Goal: Task Accomplishment & Management: Manage account settings

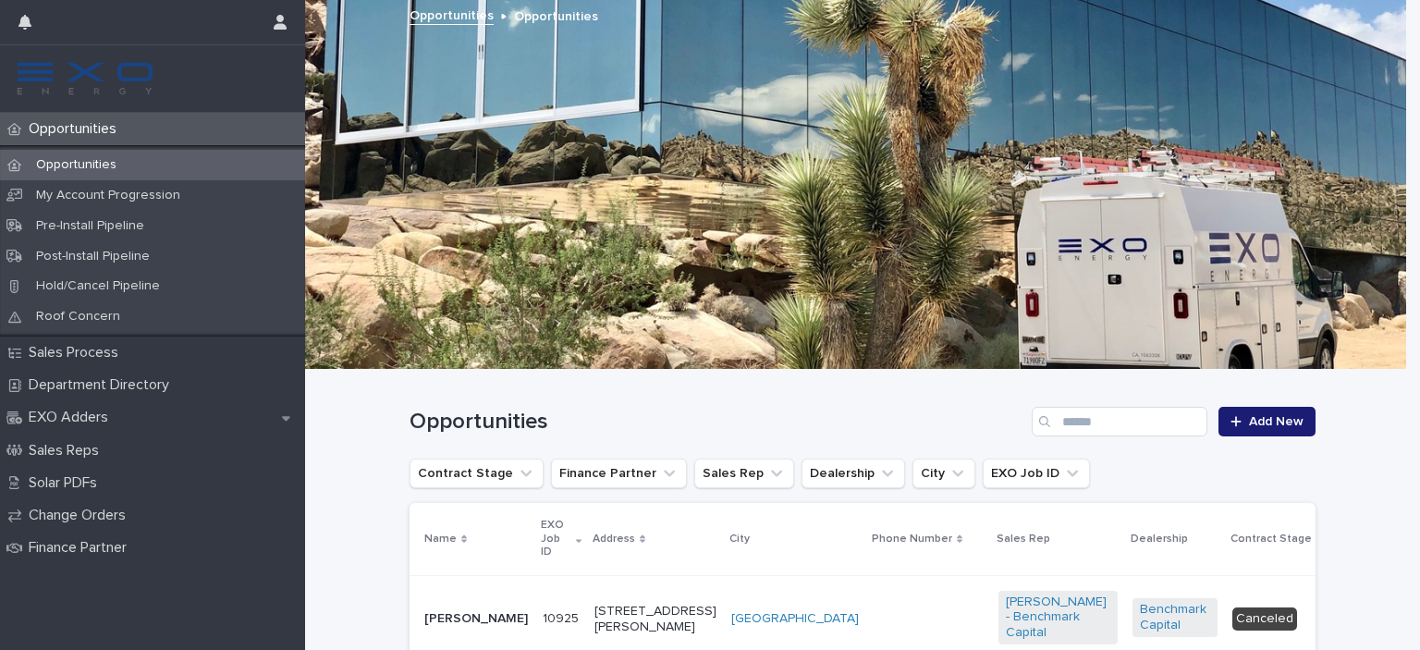
click at [734, 406] on div "Opportunities Add New" at bounding box center [863, 414] width 906 height 89
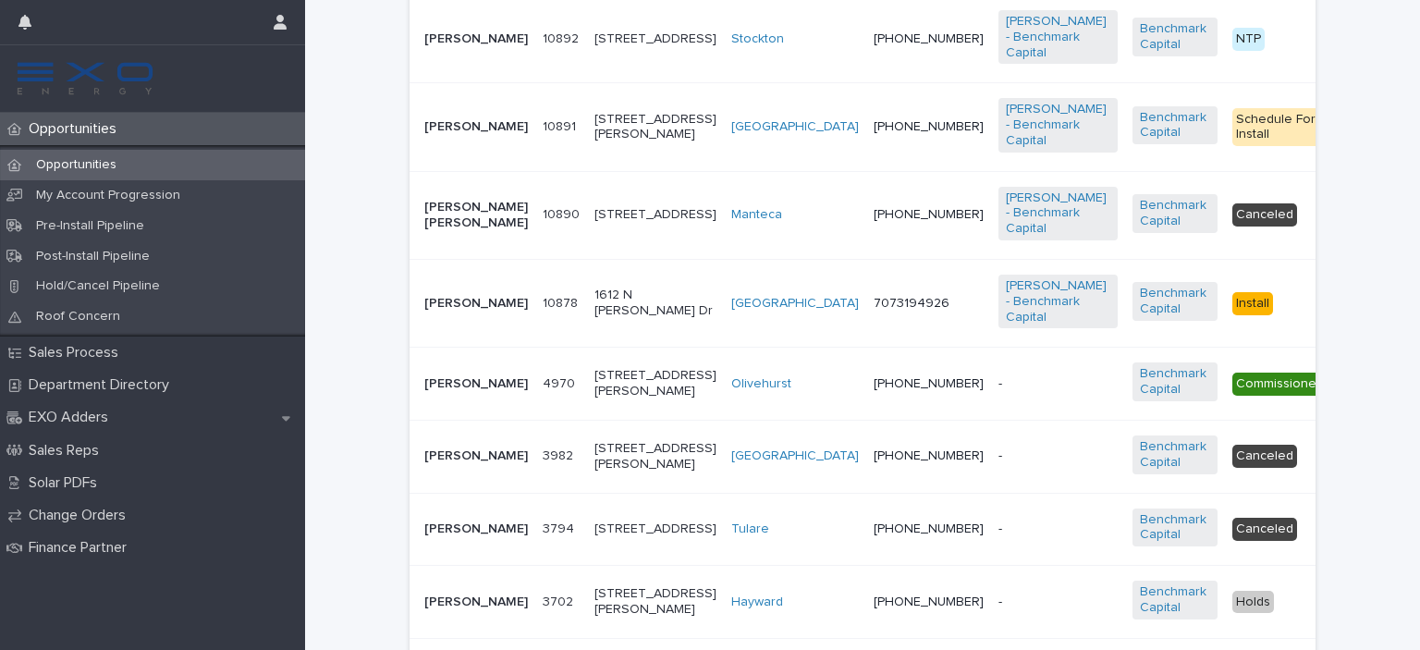
scroll to position [1146, 0]
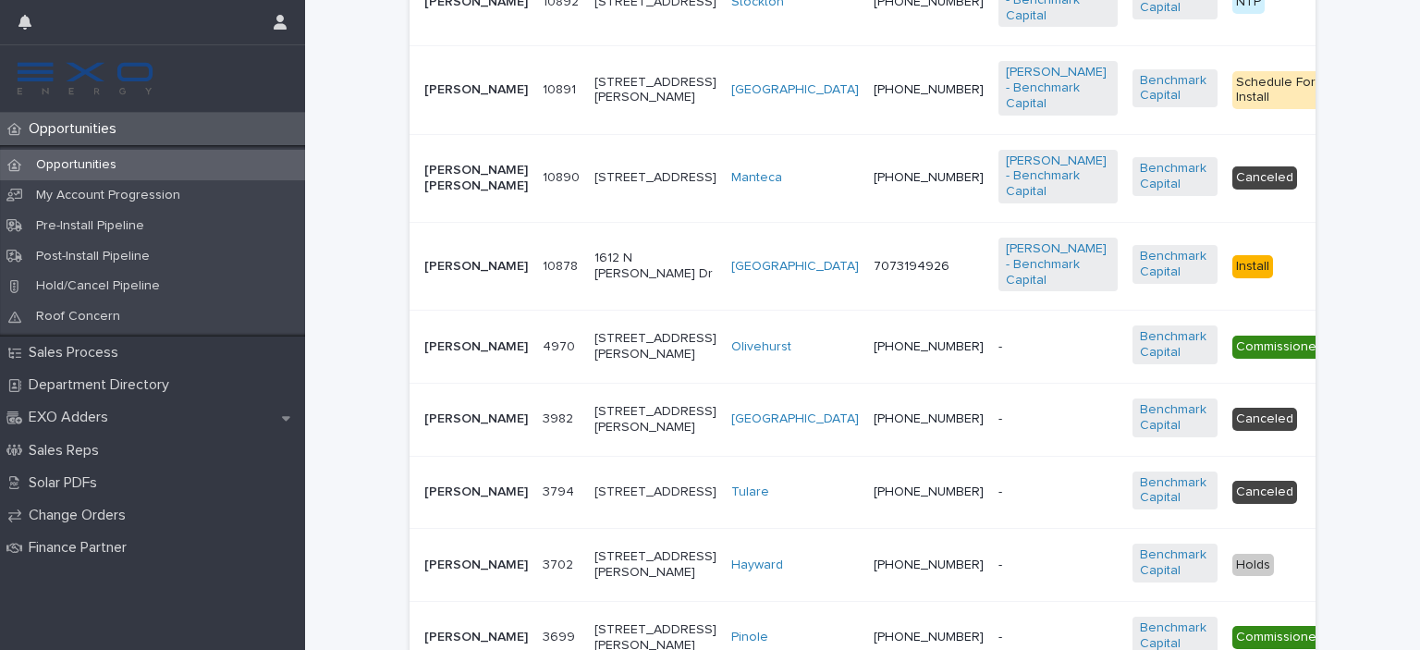
click at [447, 275] on p "[PERSON_NAME]" at bounding box center [476, 267] width 104 height 16
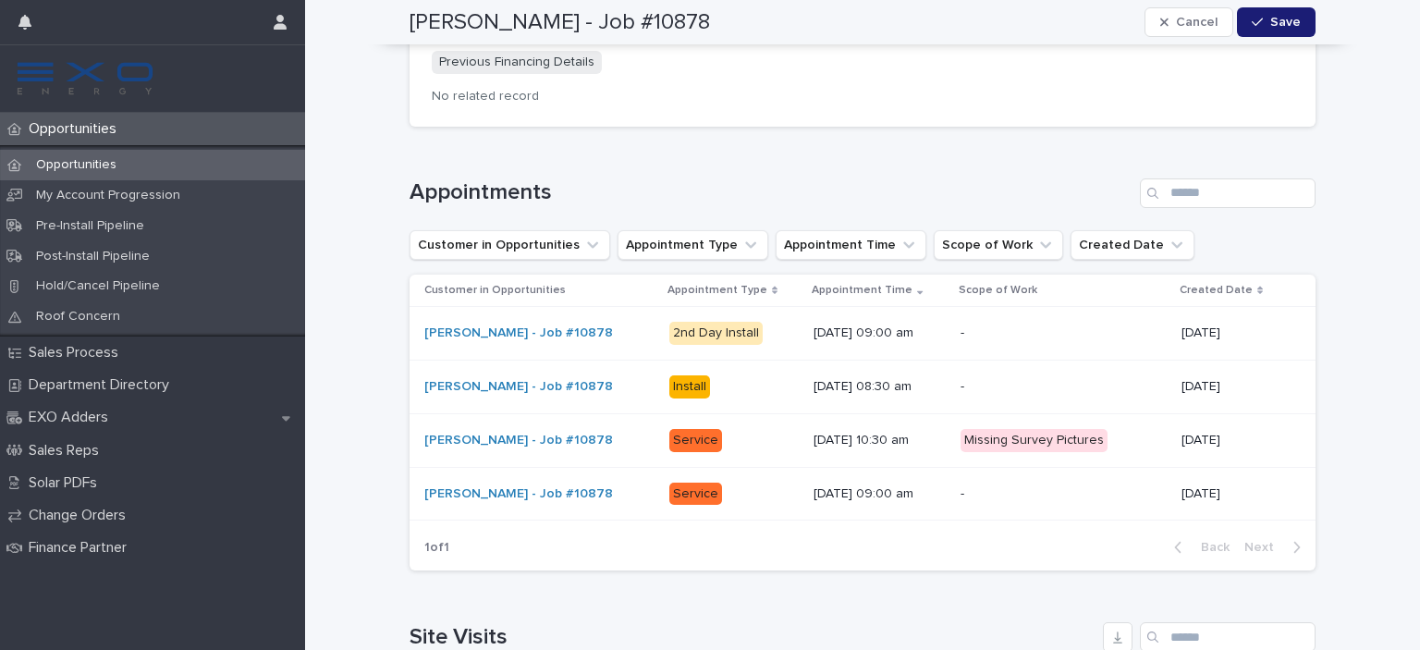
scroll to position [2307, 0]
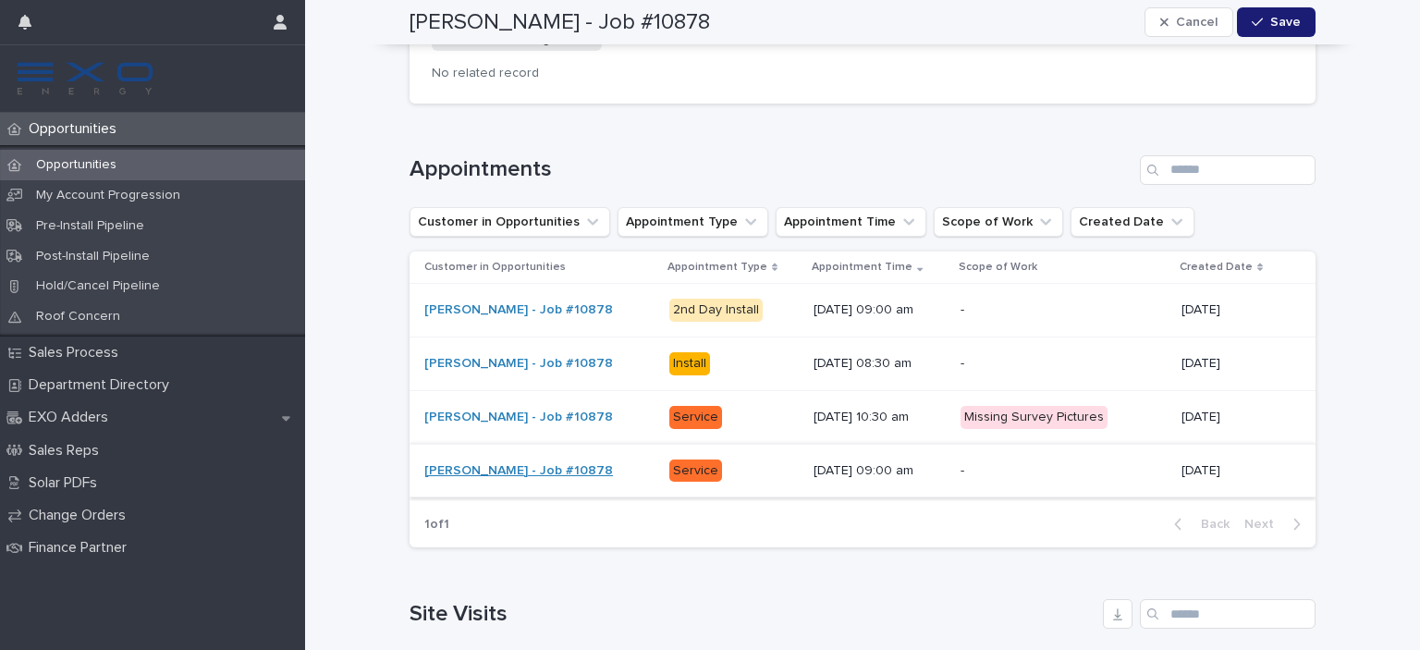
click at [586, 463] on link "[PERSON_NAME] - Job #10878" at bounding box center [518, 471] width 189 height 16
click at [449, 463] on link "[PERSON_NAME] - Job #10878" at bounding box center [518, 471] width 189 height 16
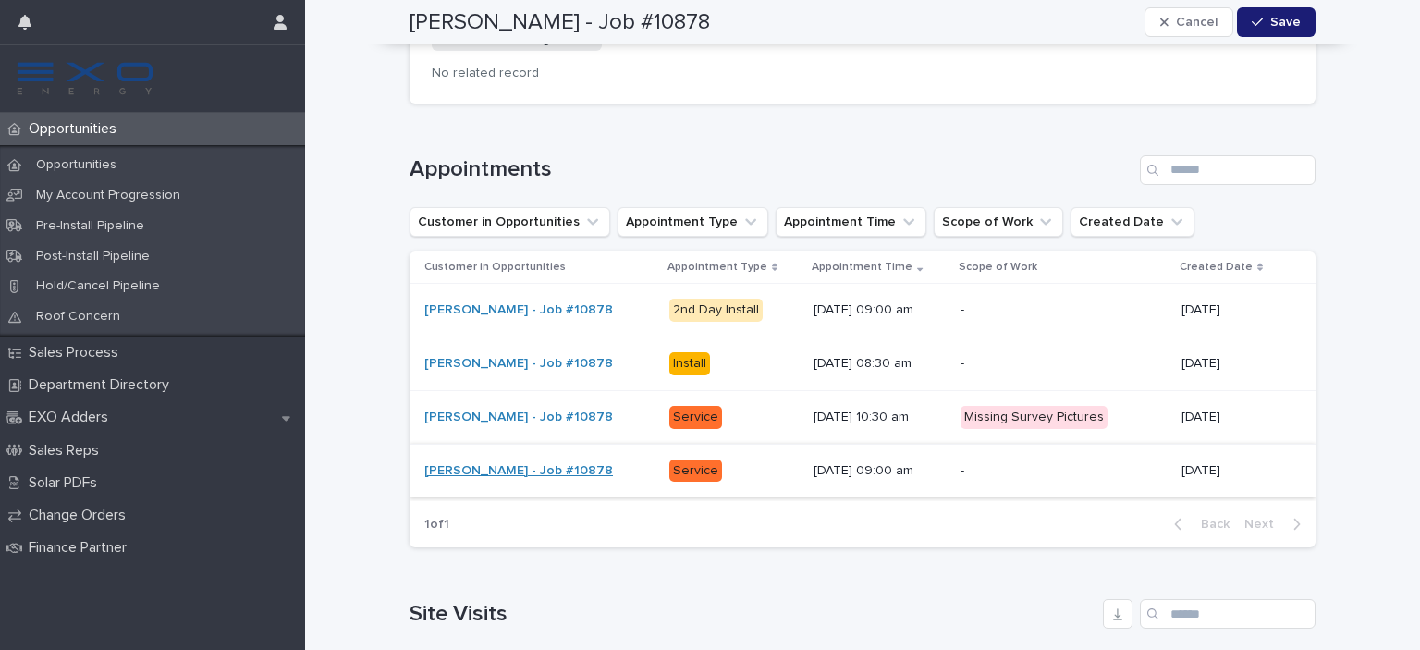
click at [449, 463] on link "[PERSON_NAME] - Job #10878" at bounding box center [518, 471] width 189 height 16
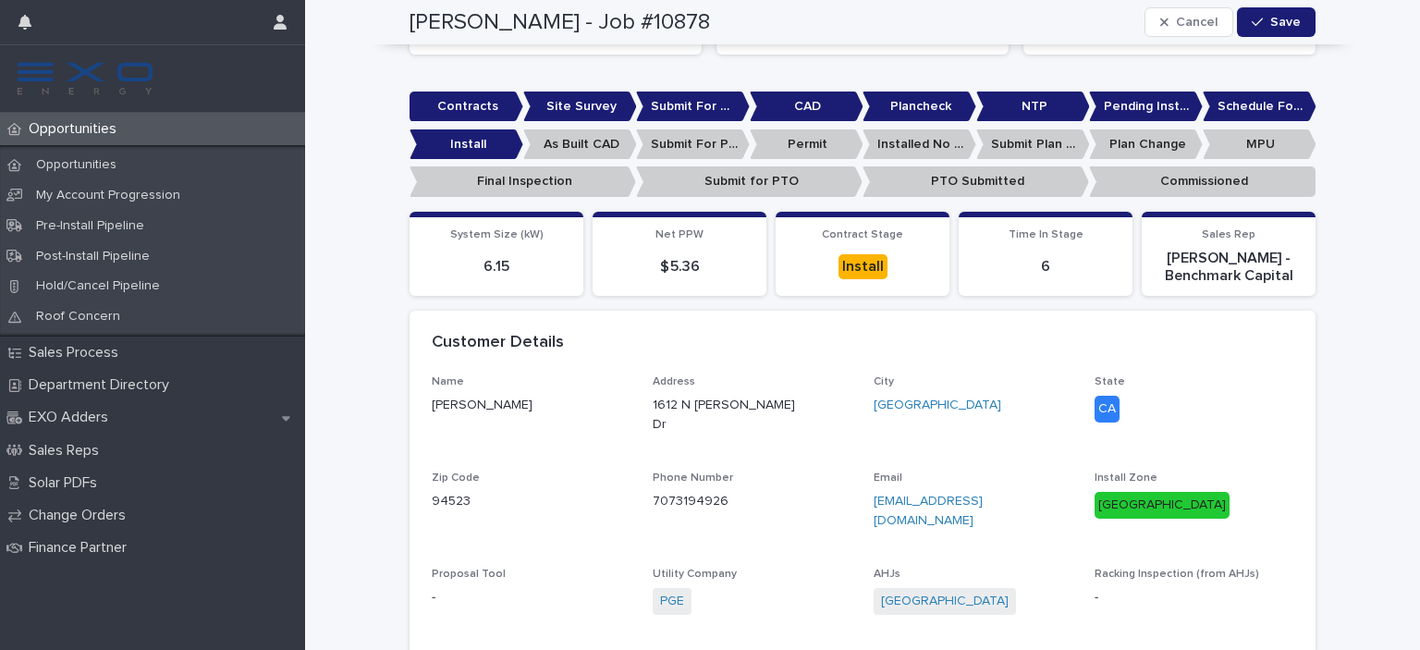
scroll to position [0, 0]
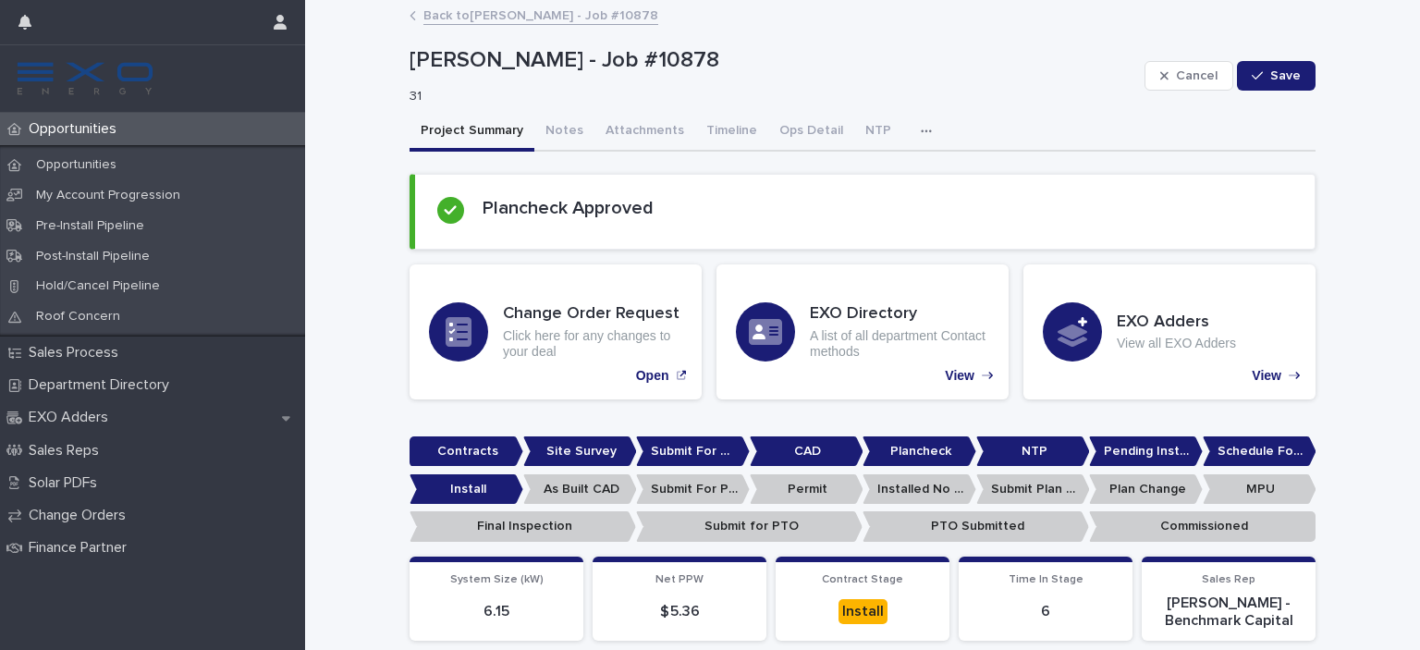
click at [451, 453] on p "Contracts" at bounding box center [467, 451] width 114 height 31
click at [569, 118] on button "Notes" at bounding box center [564, 132] width 60 height 39
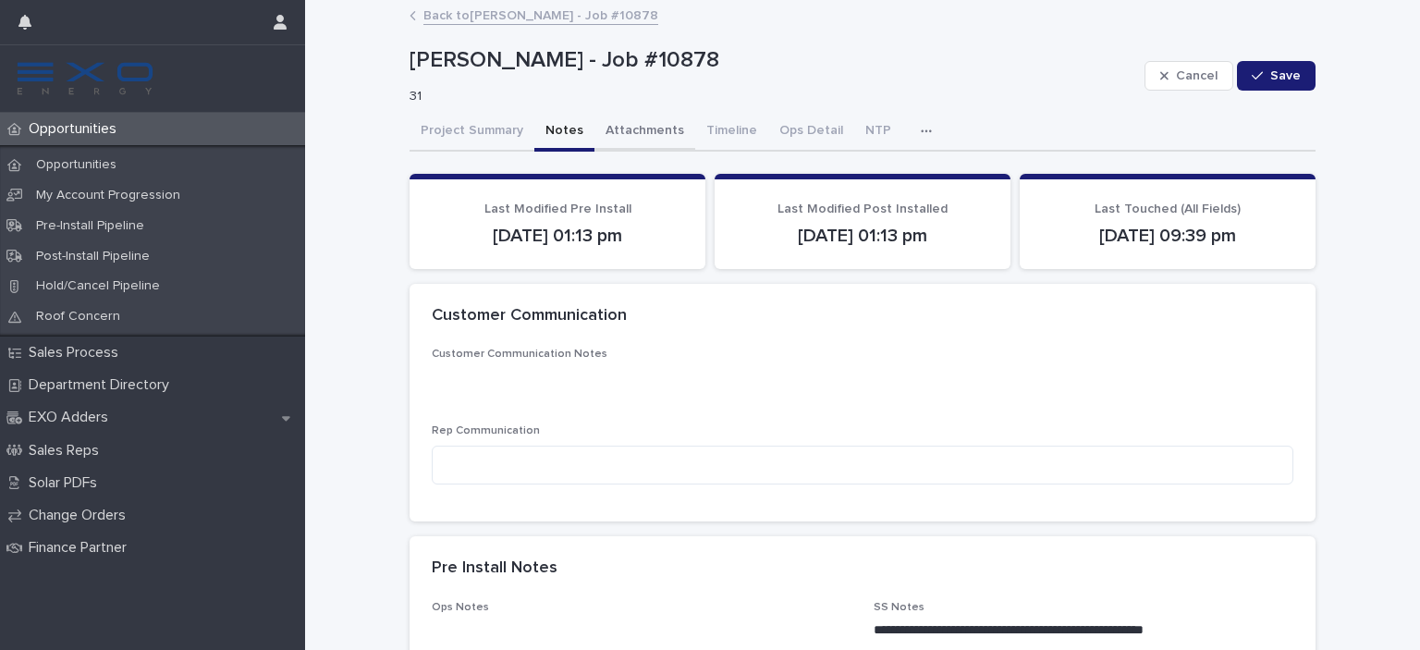
click at [642, 128] on button "Attachments" at bounding box center [644, 132] width 101 height 39
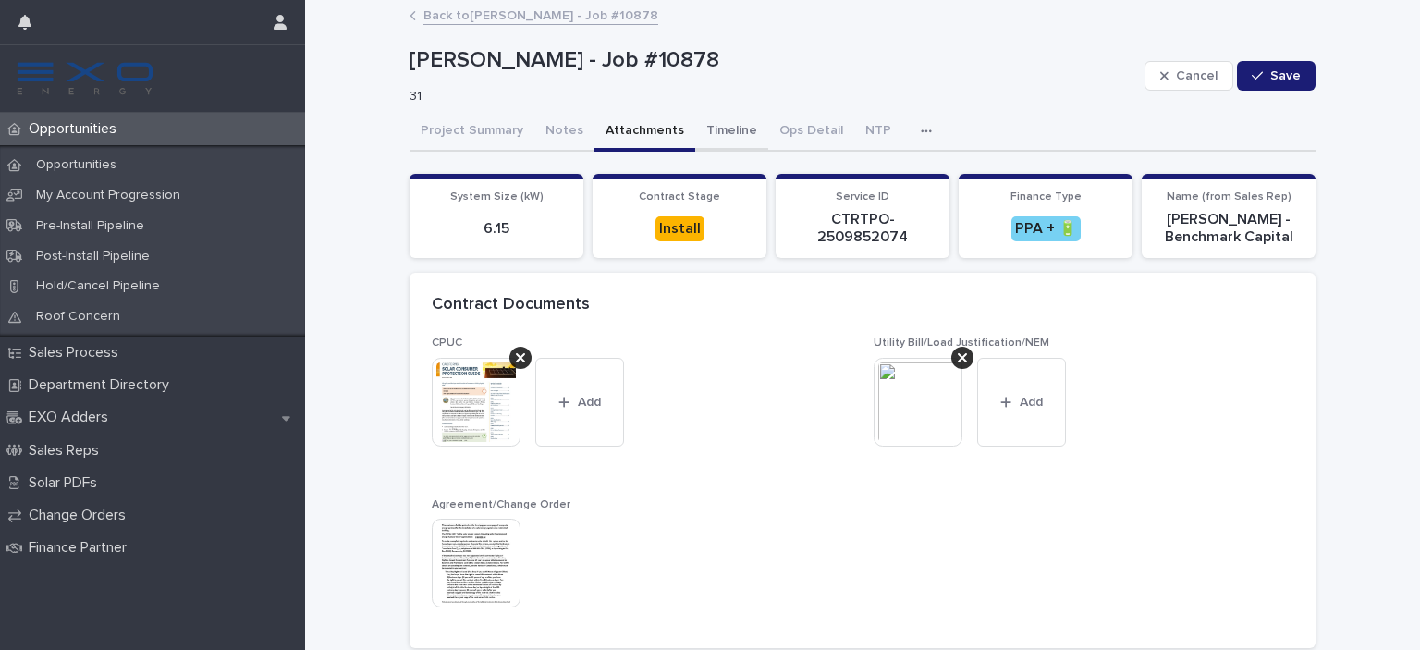
click at [712, 131] on button "Timeline" at bounding box center [731, 132] width 73 height 39
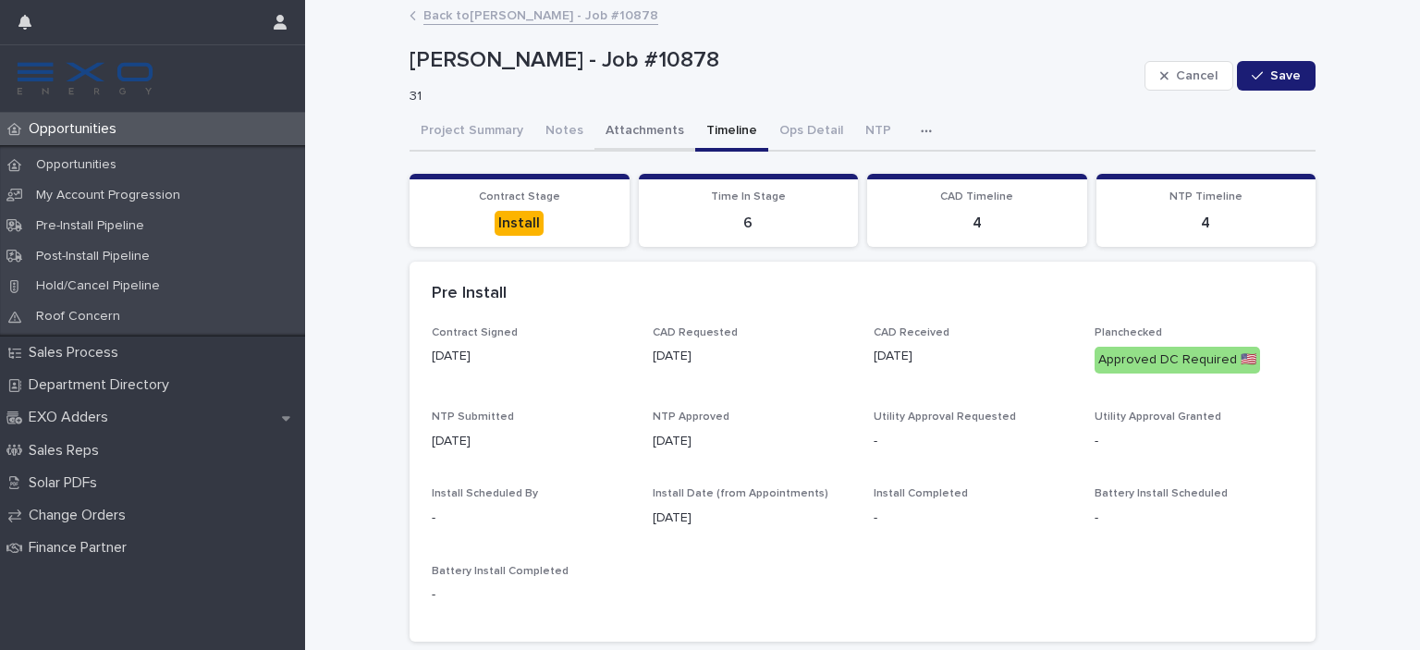
click at [663, 126] on button "Attachments" at bounding box center [644, 132] width 101 height 39
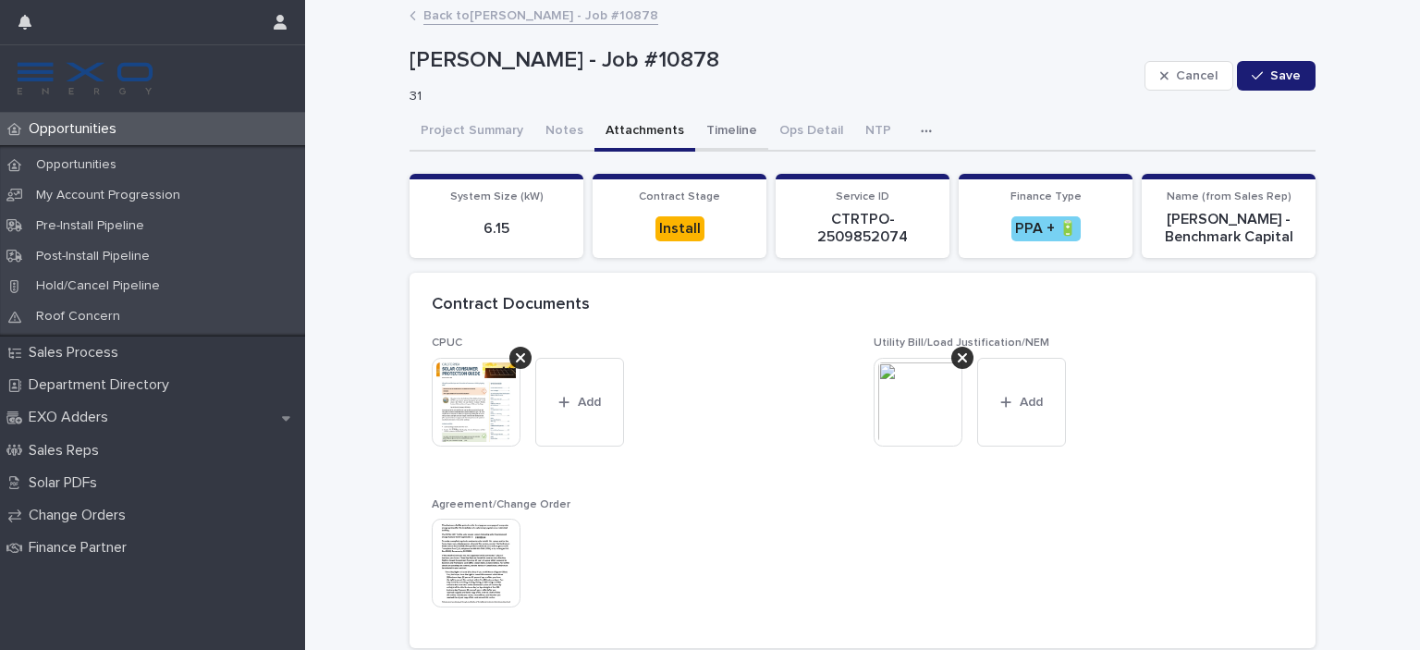
click at [735, 125] on button "Timeline" at bounding box center [731, 132] width 73 height 39
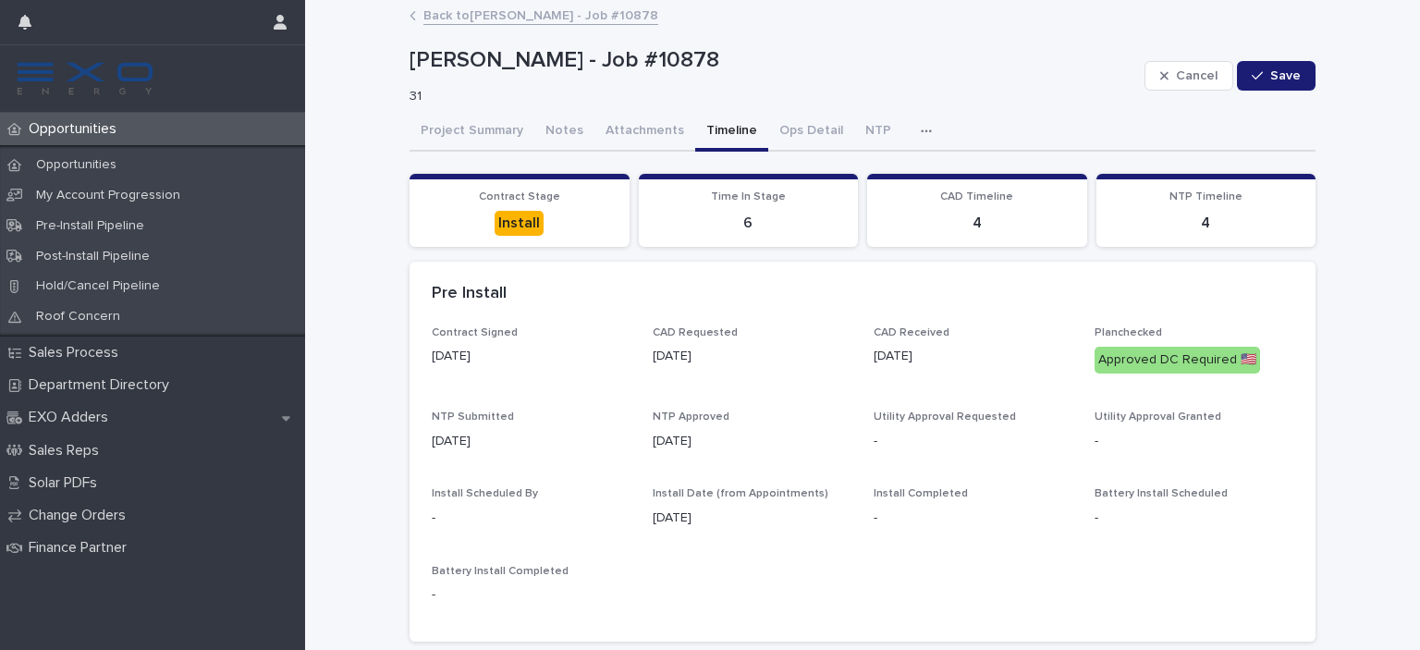
click at [155, 137] on div "Opportunities" at bounding box center [152, 129] width 305 height 32
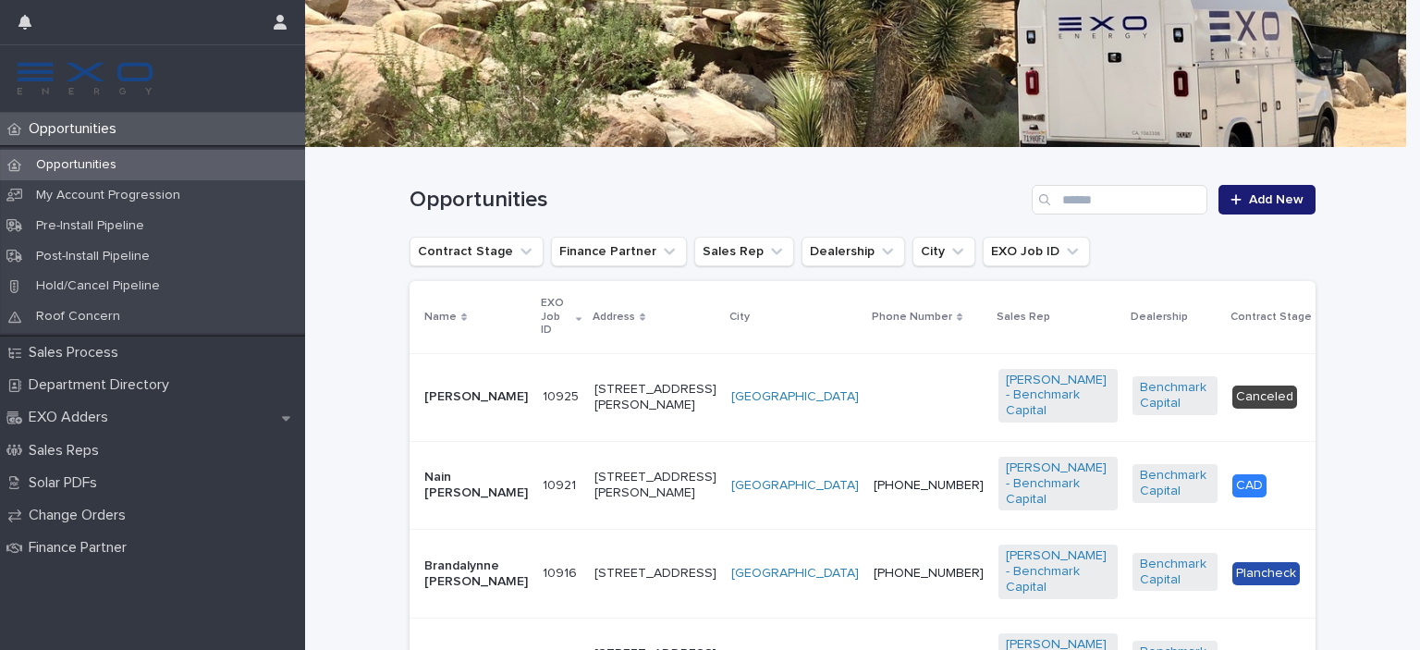
scroll to position [259, 0]
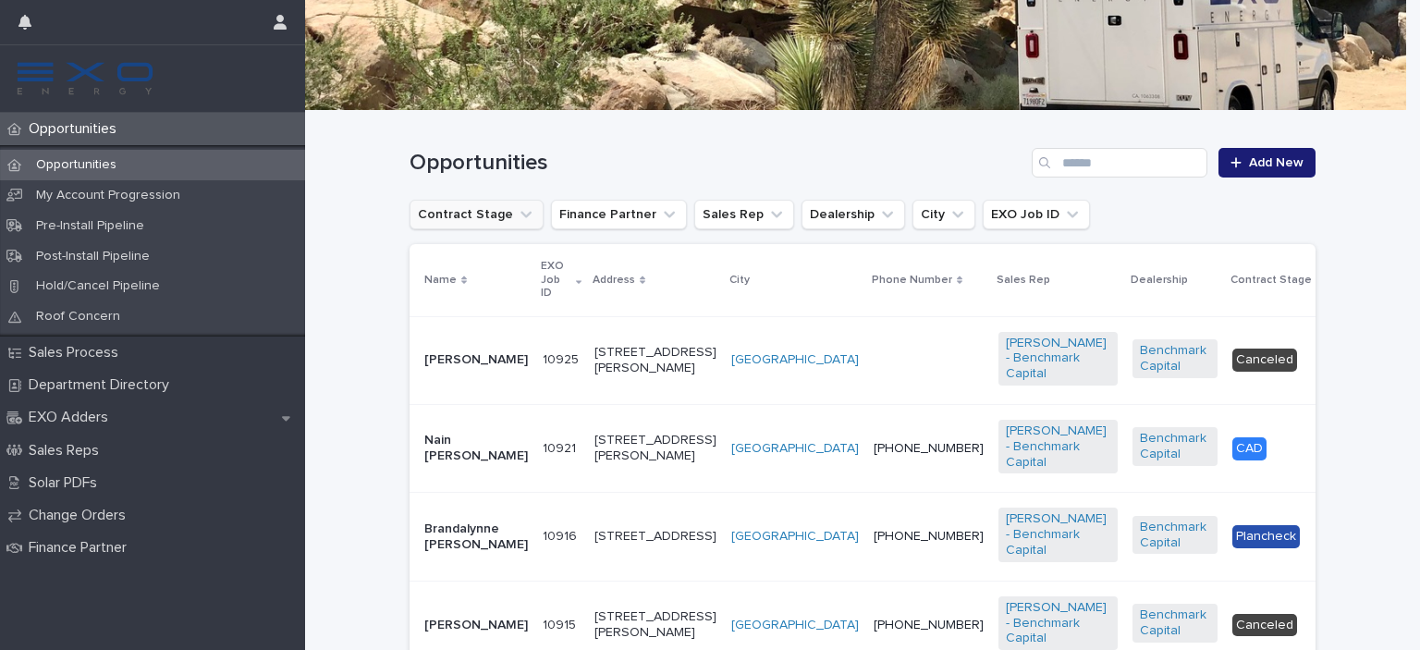
click at [482, 210] on button "Contract Stage" at bounding box center [477, 215] width 134 height 30
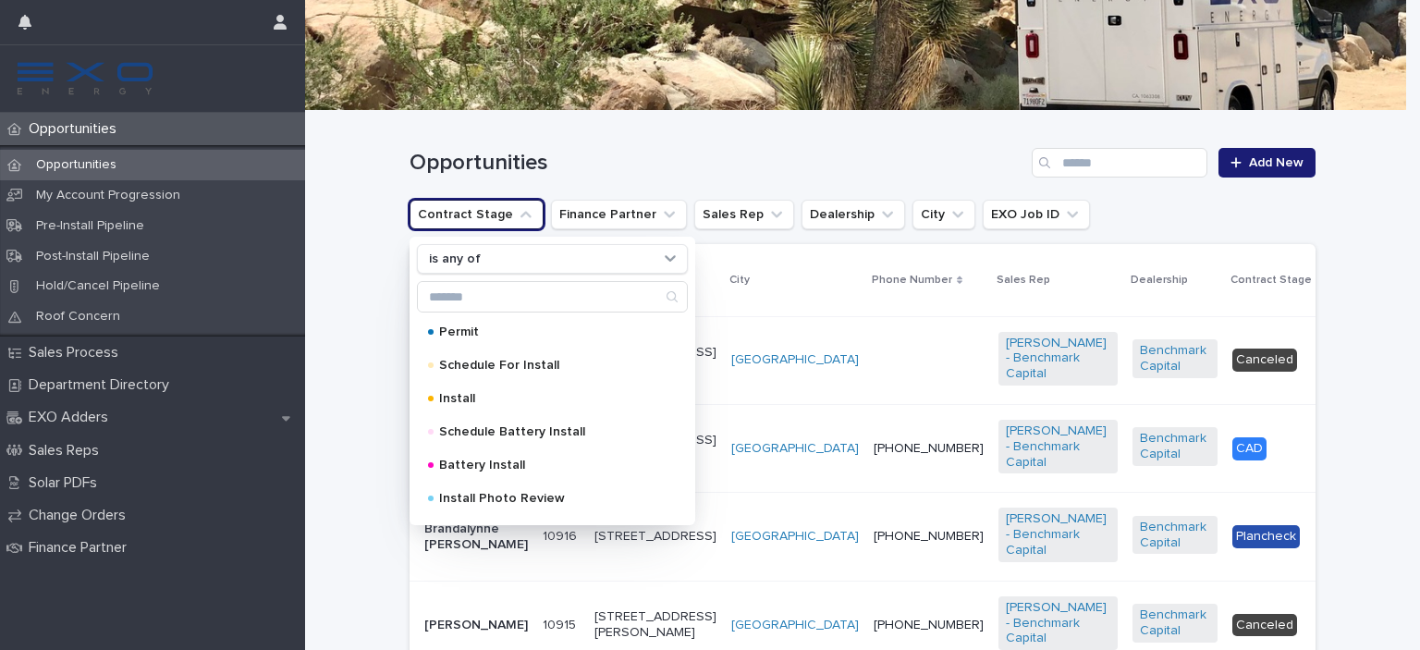
scroll to position [296, 0]
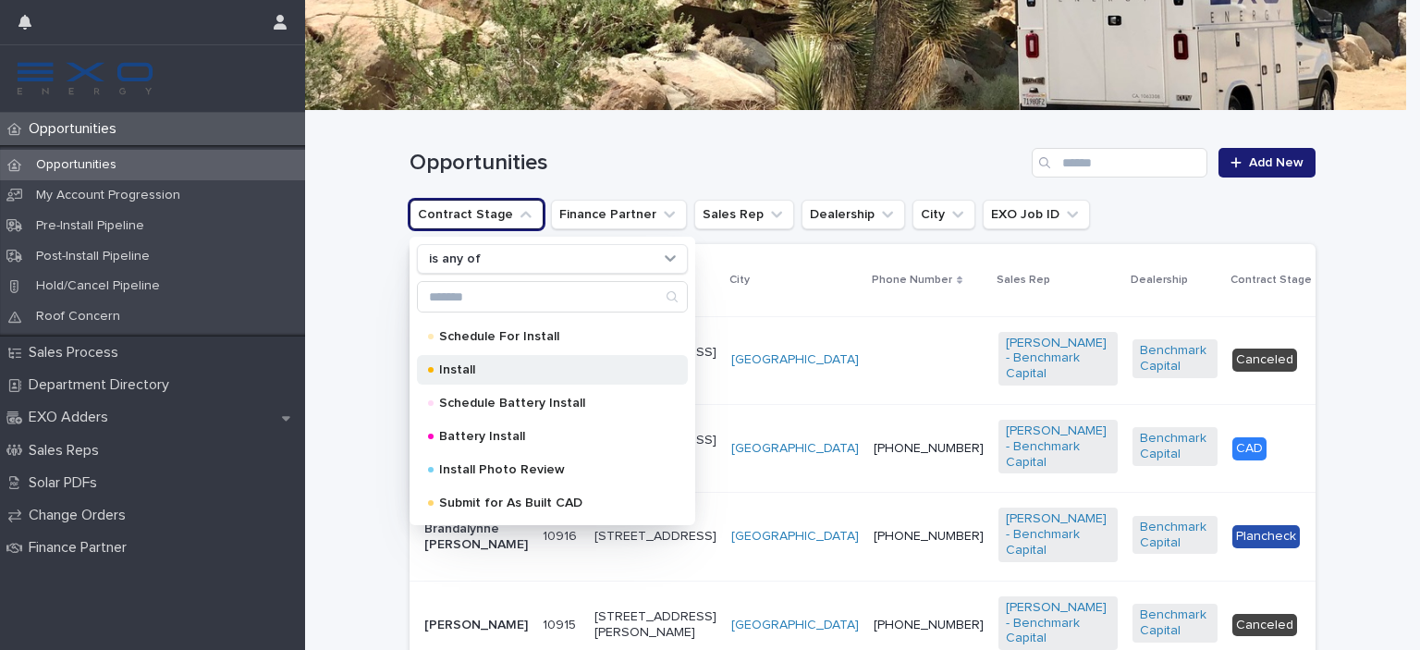
click at [439, 366] on p "Install" at bounding box center [548, 369] width 219 height 13
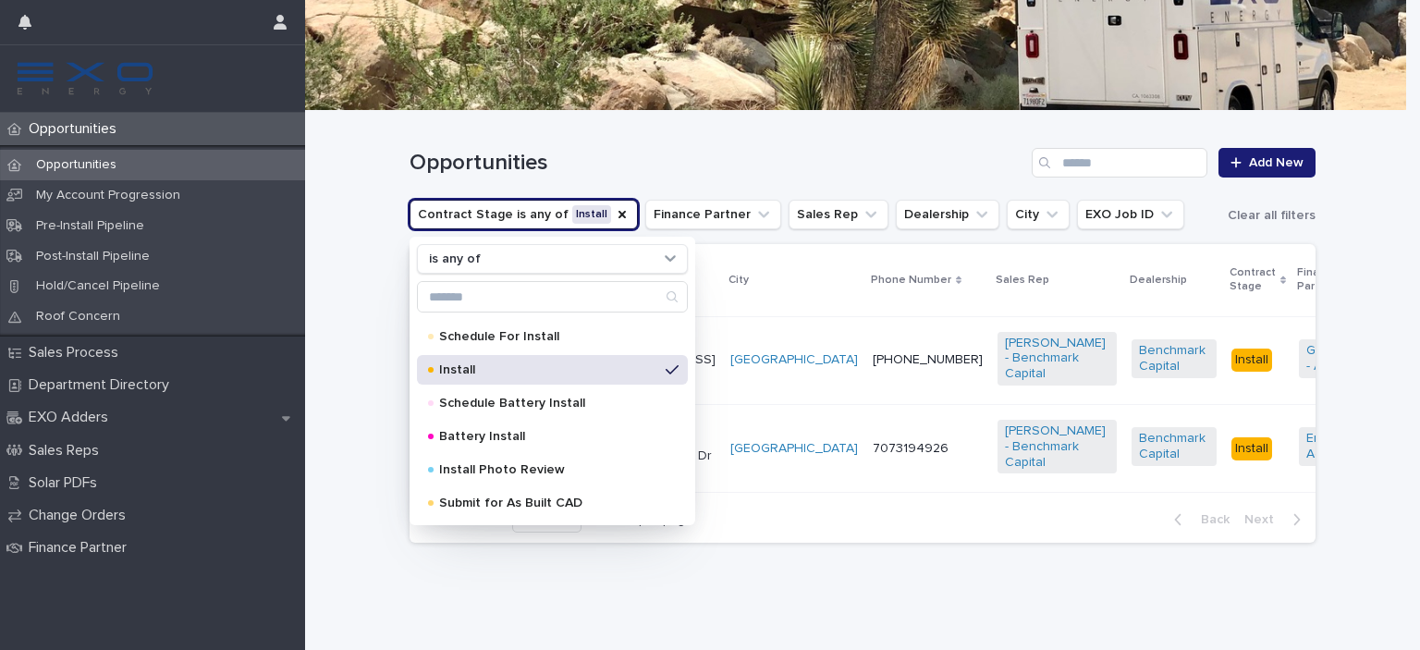
click at [638, 143] on div "Opportunities Add New" at bounding box center [863, 155] width 906 height 89
